Goal: Task Accomplishment & Management: Use online tool/utility

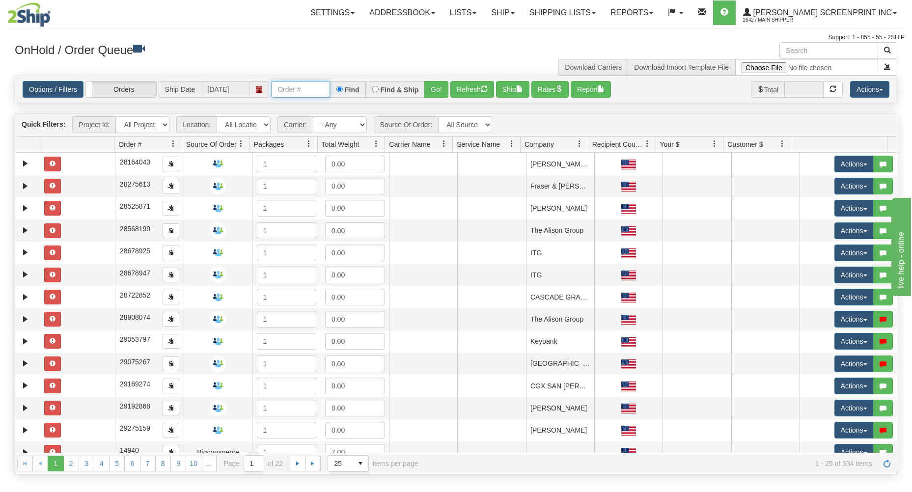
click at [281, 85] on input "text" at bounding box center [300, 89] width 59 height 17
type input "17300"
click at [439, 86] on button "Go!" at bounding box center [436, 89] width 24 height 17
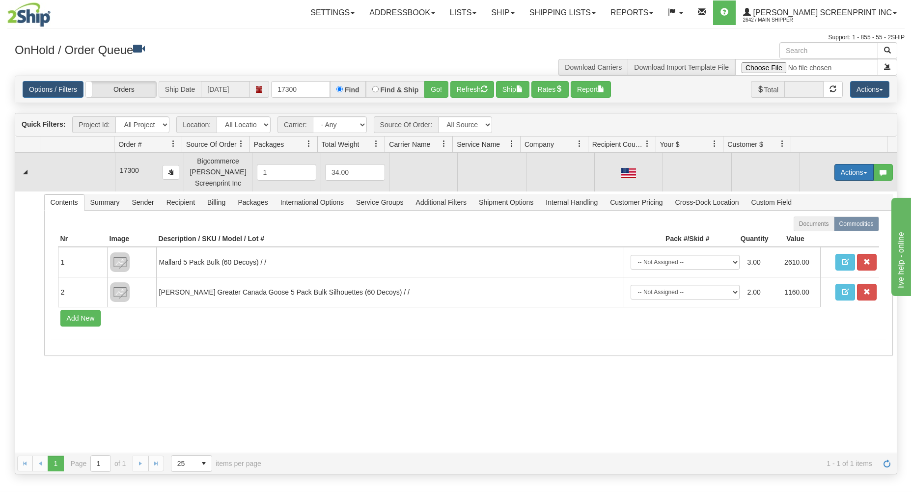
click at [854, 172] on button "Actions" at bounding box center [853, 172] width 39 height 17
click at [829, 192] on link "Open" at bounding box center [834, 191] width 79 height 13
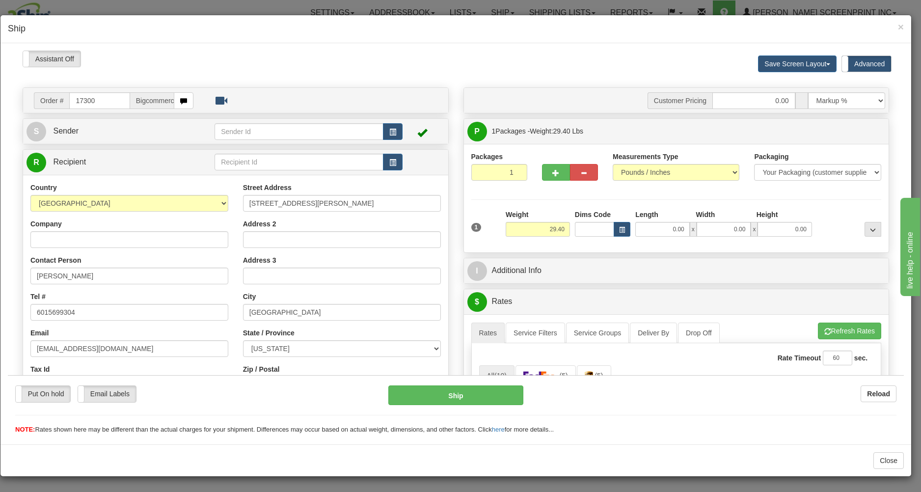
type input "0.00"
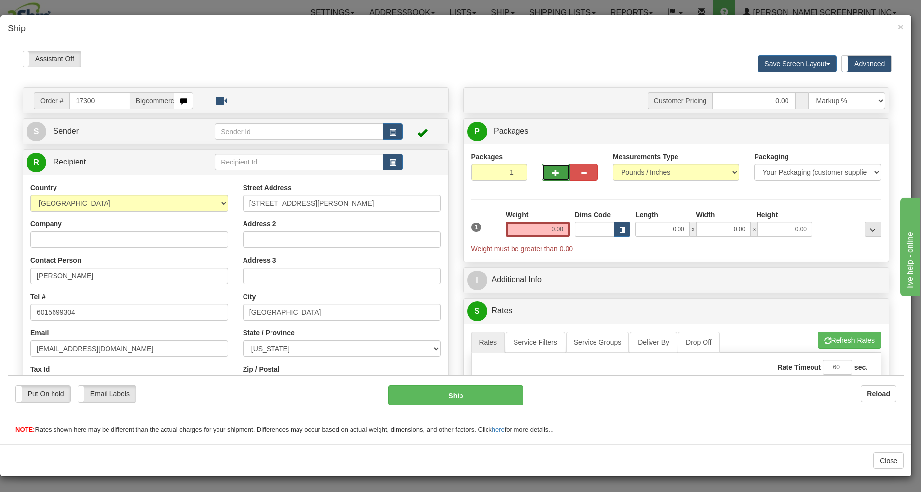
click at [554, 176] on button "button" at bounding box center [556, 172] width 28 height 17
type input "3"
click at [650, 231] on input "0.00" at bounding box center [662, 228] width 55 height 15
type input "38.00"
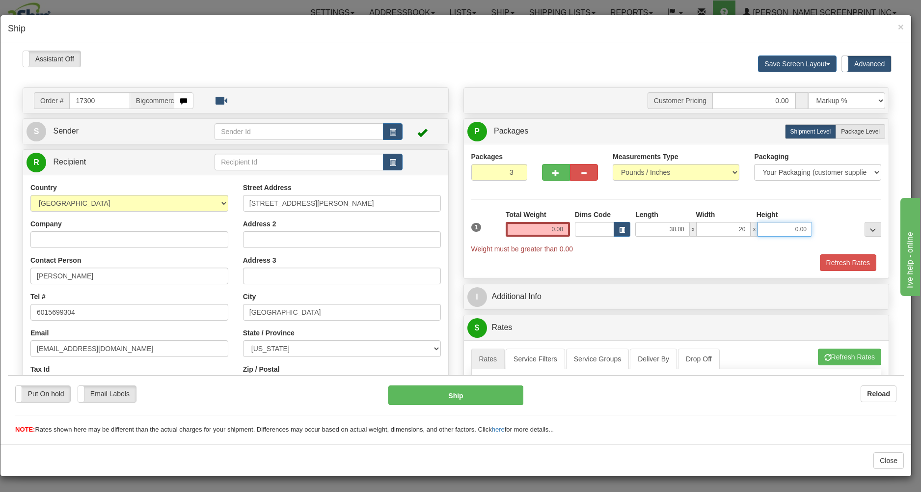
type input "20.00"
click at [843, 130] on span "Package Level" at bounding box center [860, 131] width 39 height 7
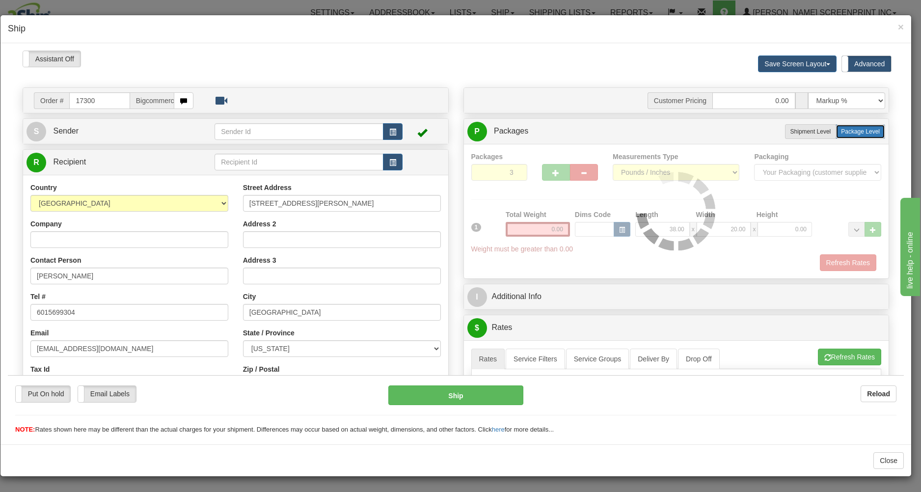
radio input "true"
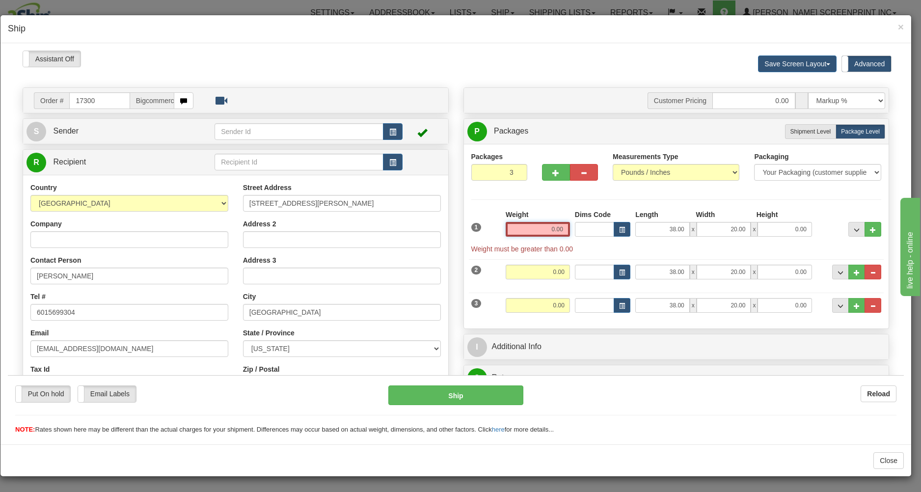
click at [532, 230] on input "0.00" at bounding box center [538, 228] width 64 height 15
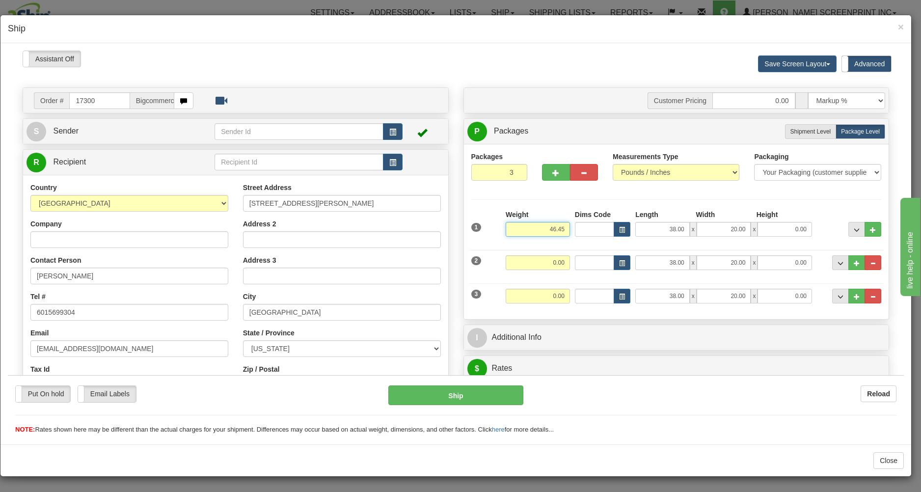
type input "46.45"
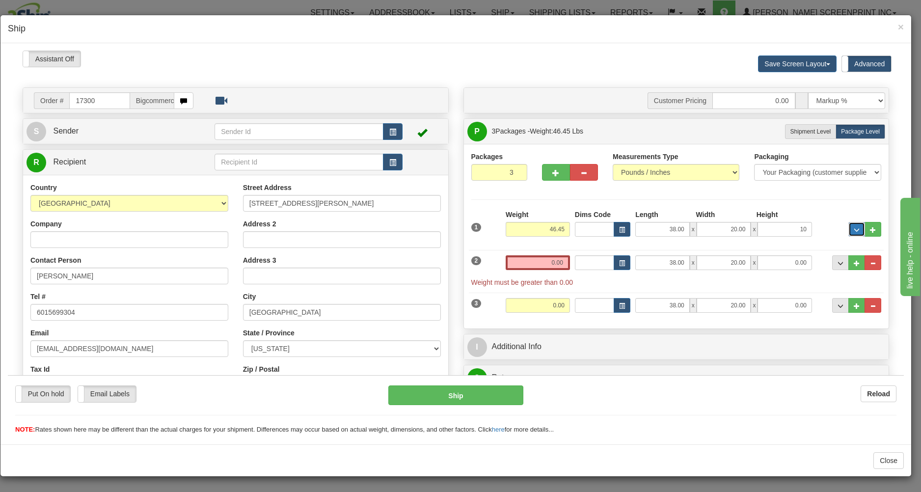
type input "10.00"
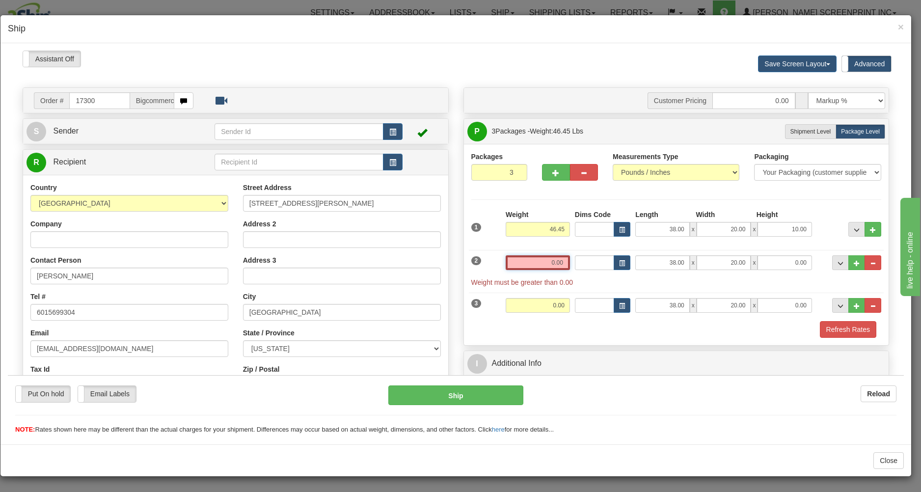
click at [511, 265] on input "0.00" at bounding box center [538, 262] width 64 height 15
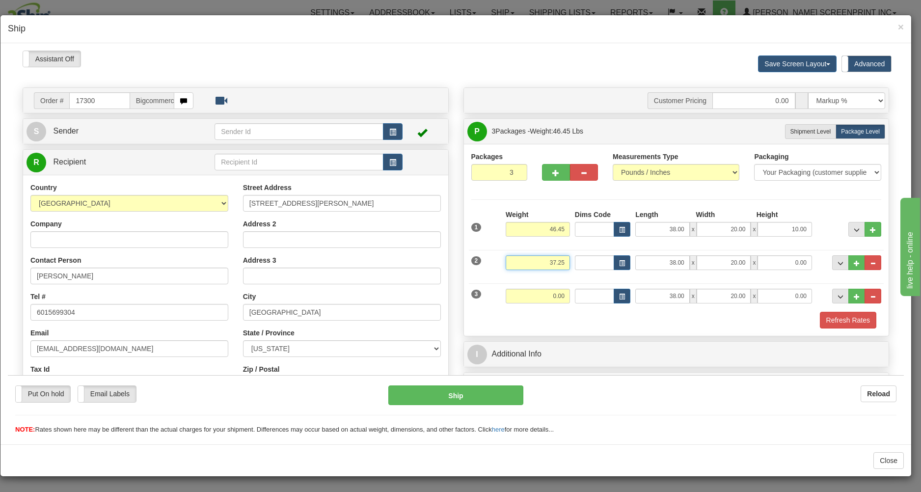
type input "37.25"
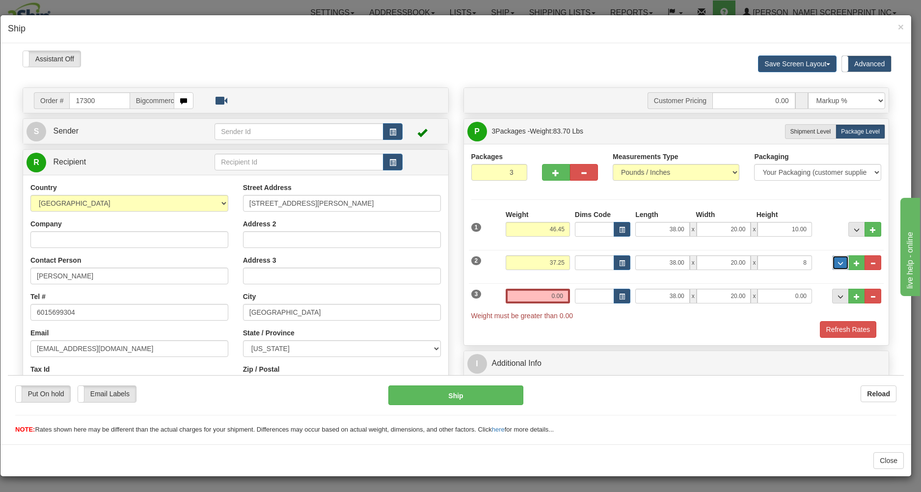
type input "8.00"
click at [522, 290] on input "0.00" at bounding box center [538, 295] width 64 height 15
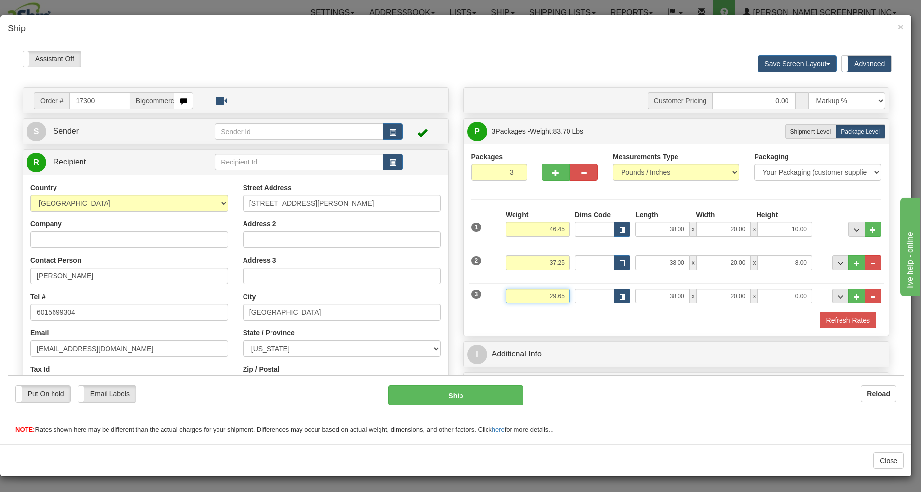
type input "29.65"
type input "7.00"
click at [530, 318] on div "Refresh Rates" at bounding box center [676, 319] width 415 height 17
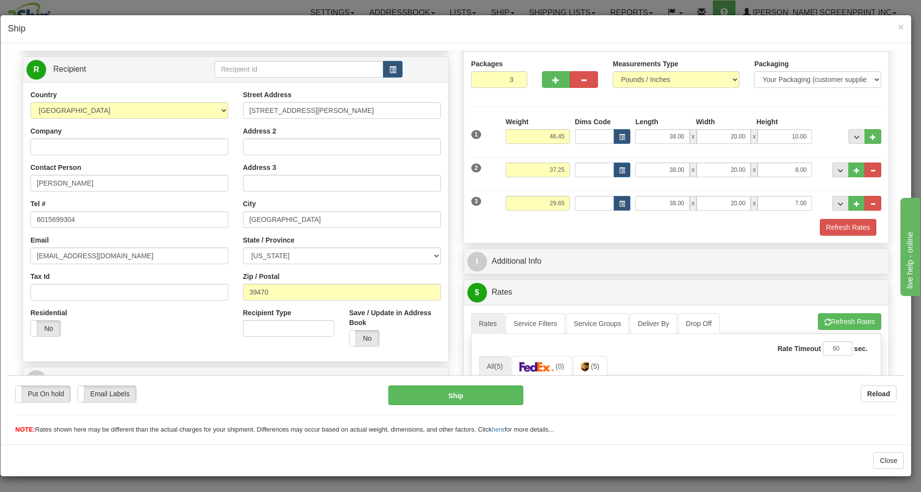
scroll to position [210, 0]
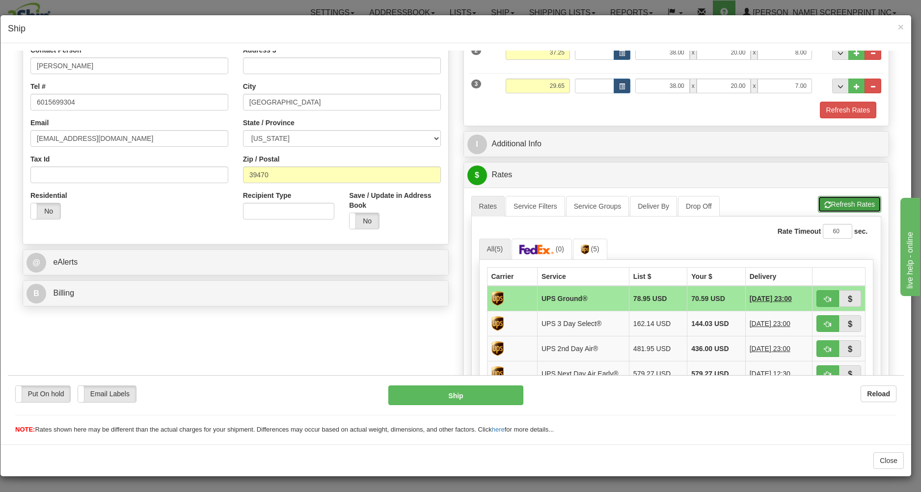
click at [836, 201] on button "Refresh Rates" at bounding box center [849, 203] width 63 height 17
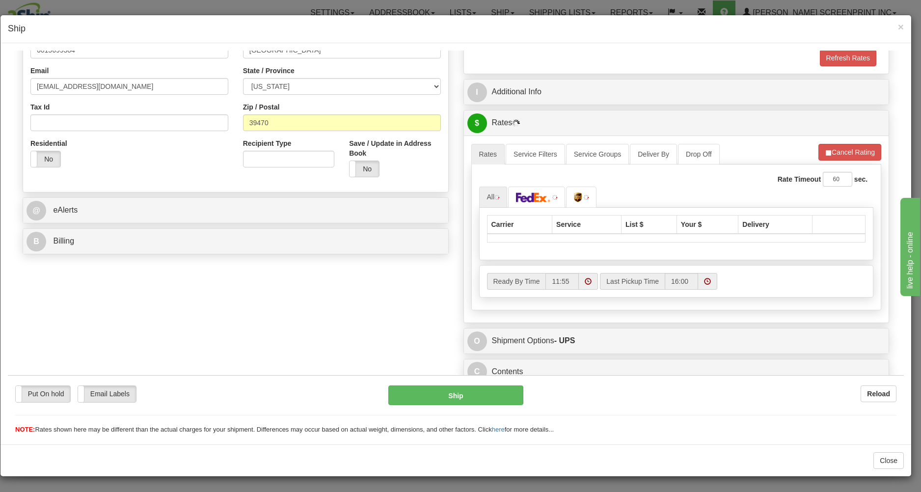
scroll to position [270, 0]
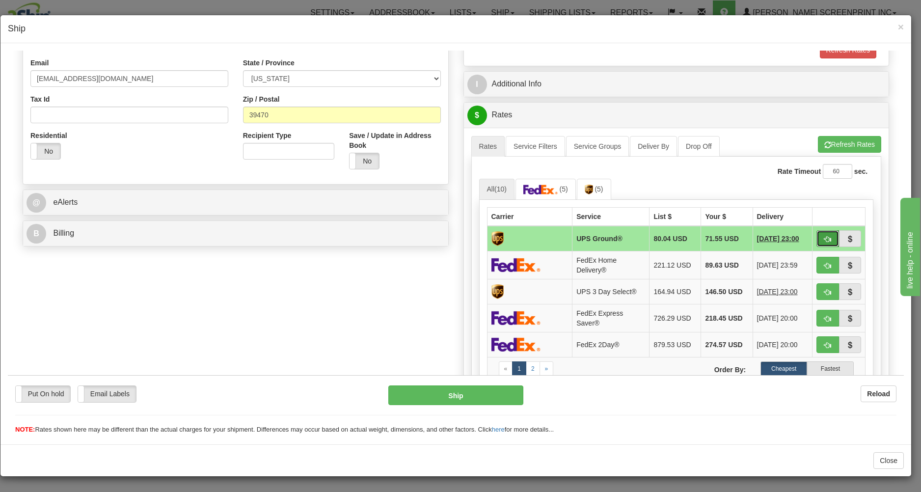
click at [818, 234] on button "button" at bounding box center [828, 238] width 23 height 17
type input "03"
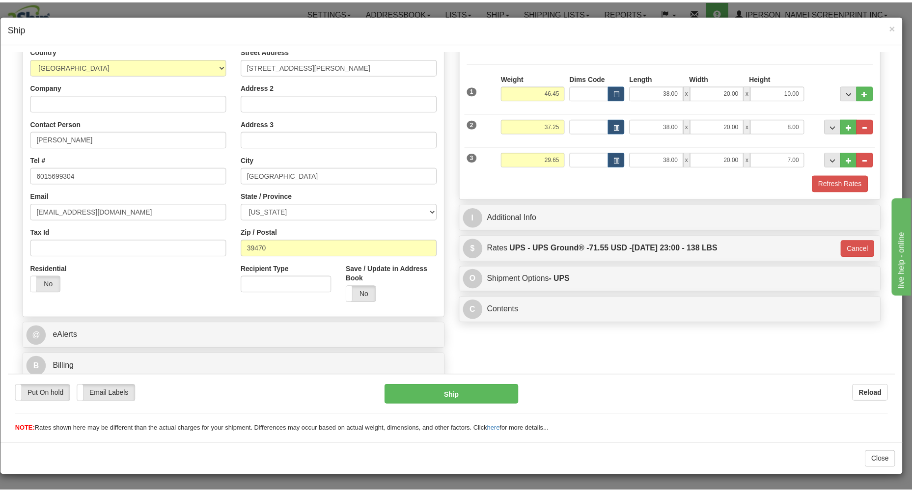
scroll to position [139, 0]
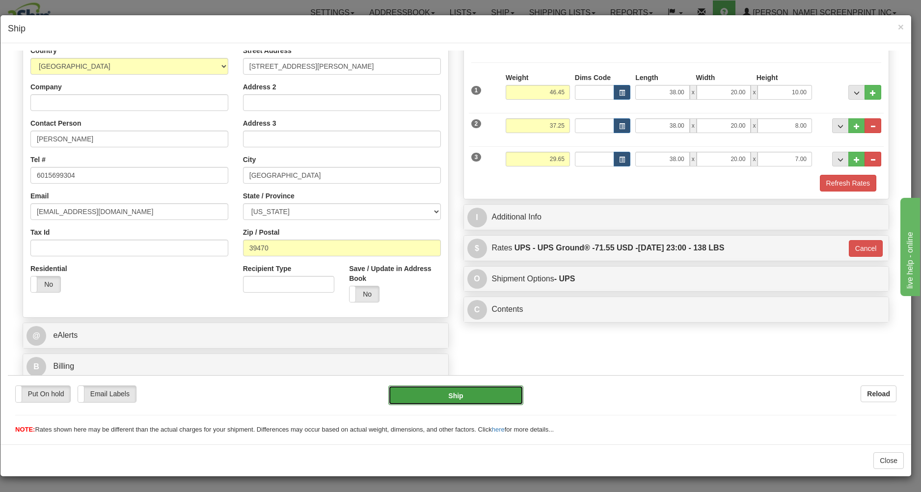
click at [495, 389] on button "Ship" at bounding box center [455, 395] width 135 height 20
